Goal: Manage account settings

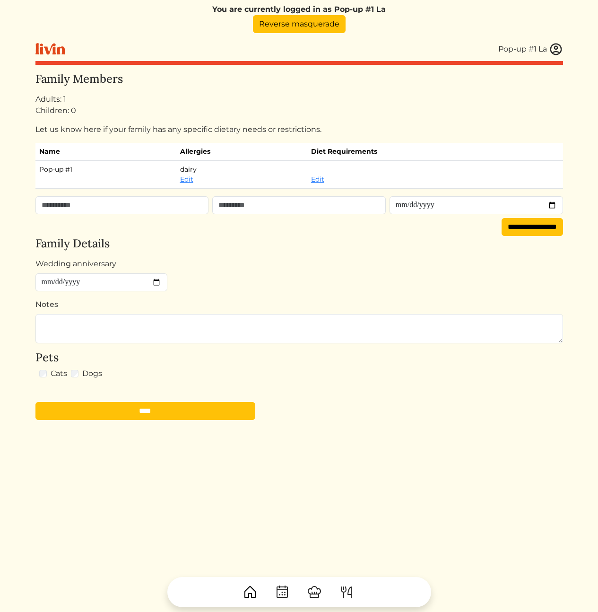
click at [369, 284] on form "Wedding anniversary Notes Pets Cats Dogs ****" at bounding box center [299, 339] width 528 height 162
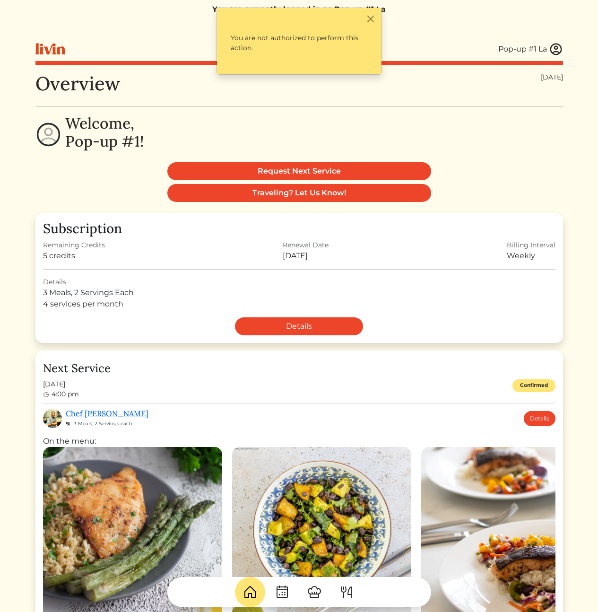
click at [557, 47] on img at bounding box center [556, 49] width 14 height 14
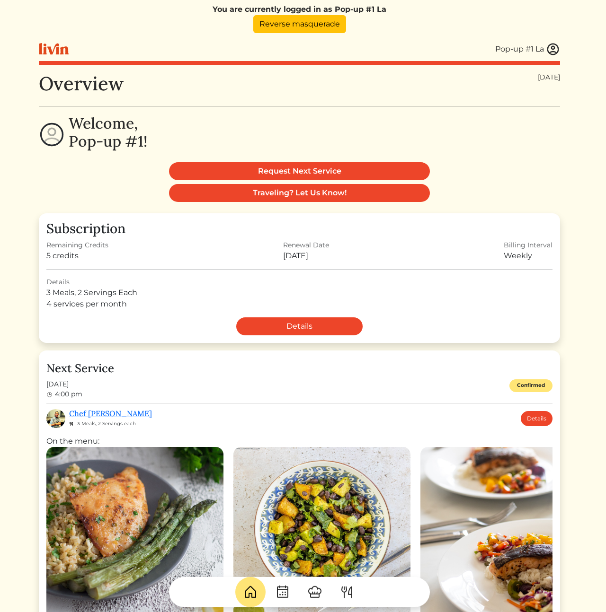
click at [307, 63] on div at bounding box center [303, 306] width 606 height 612
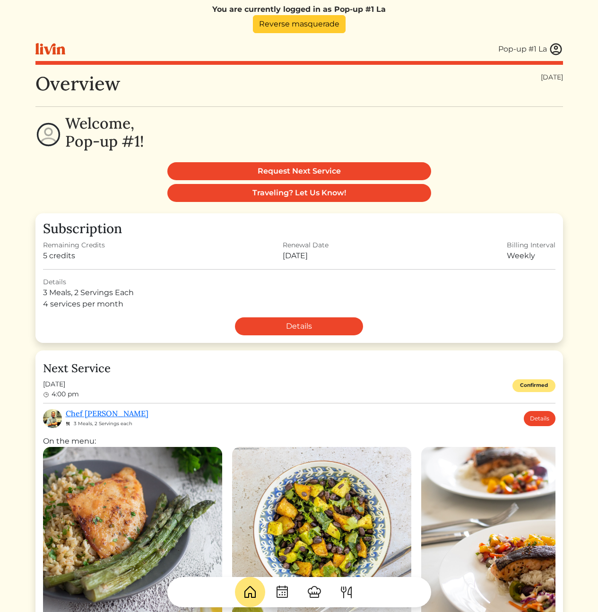
click at [305, 26] on link "Reverse masquerade" at bounding box center [299, 24] width 93 height 18
